Goal: Navigation & Orientation: Find specific page/section

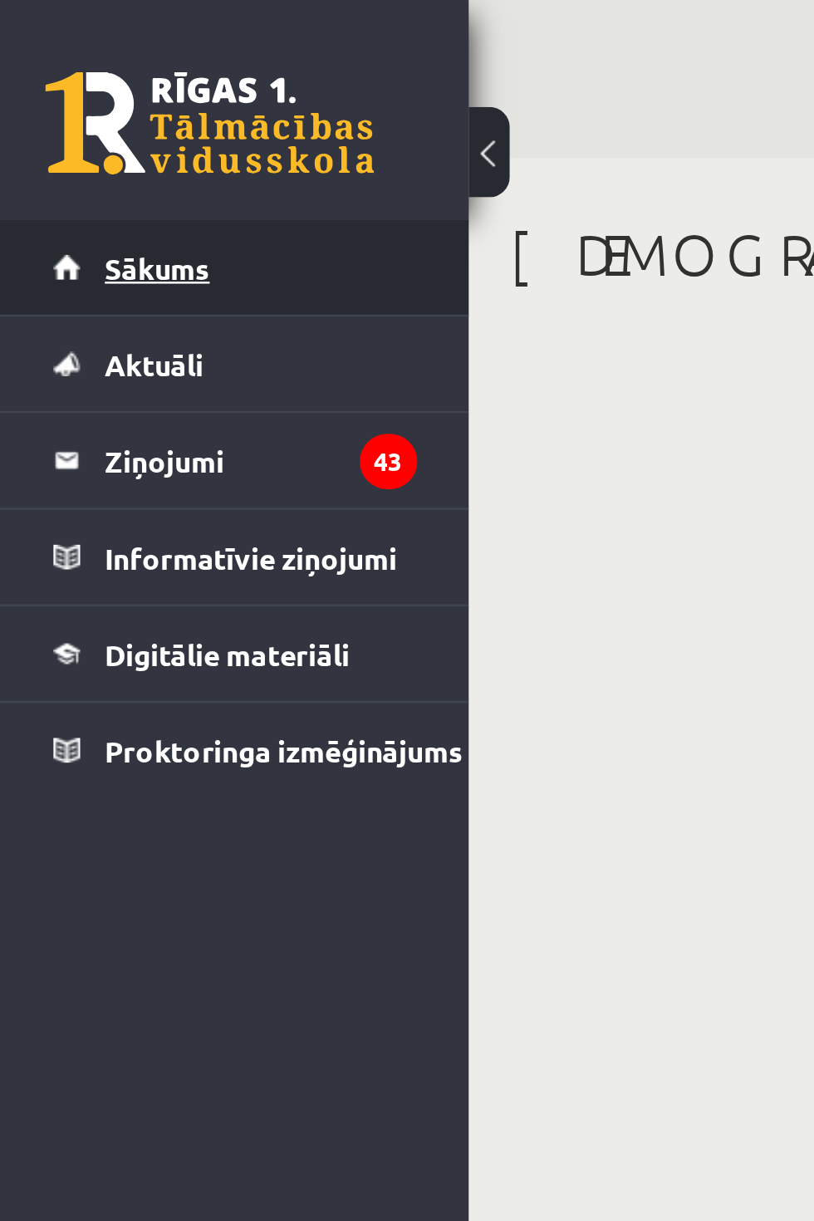
click at [81, 105] on span "Sākums" at bounding box center [63, 107] width 42 height 15
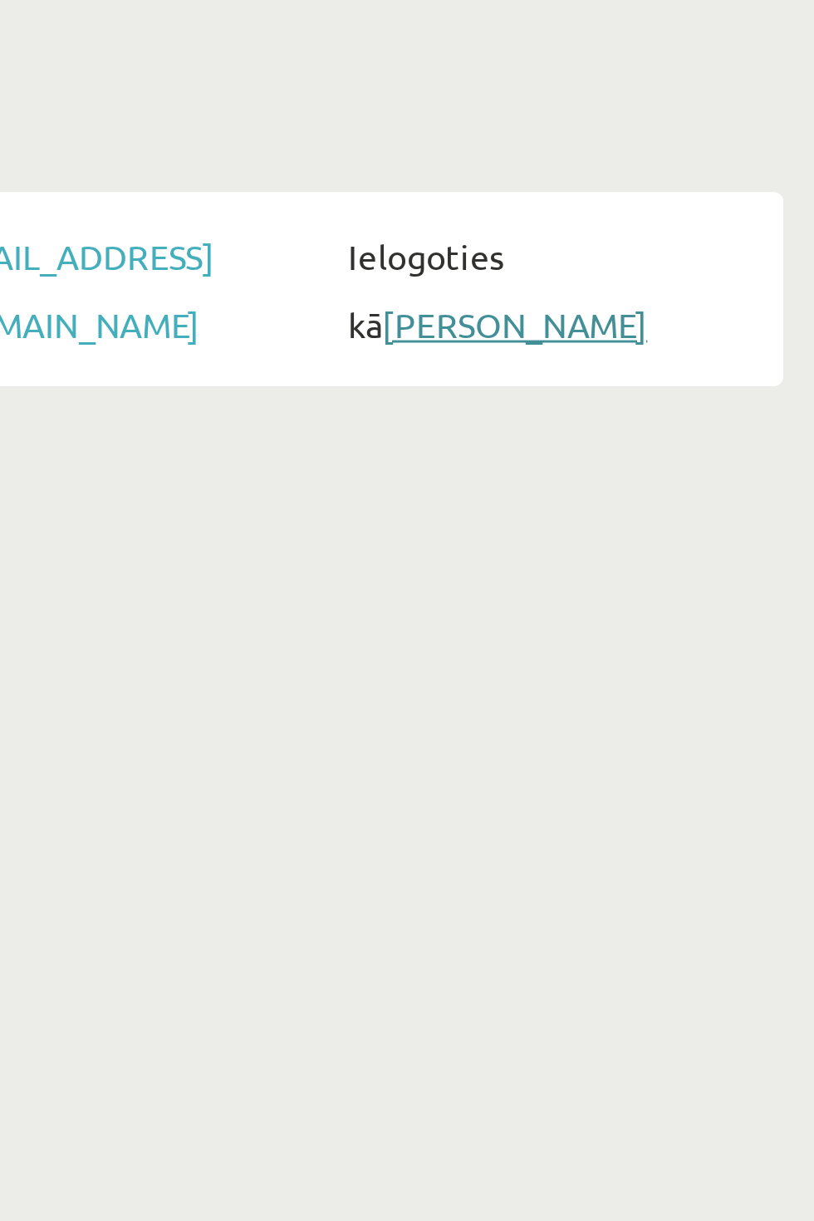
click at [720, 264] on link "[PERSON_NAME]" at bounding box center [705, 256] width 91 height 15
